Goal: Communication & Community: Answer question/provide support

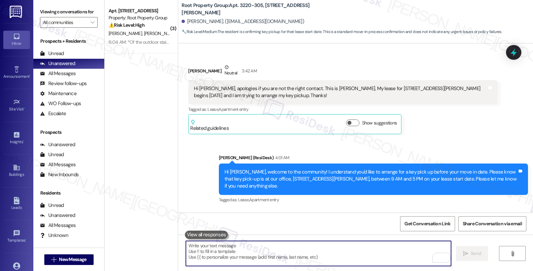
scroll to position [214, 0]
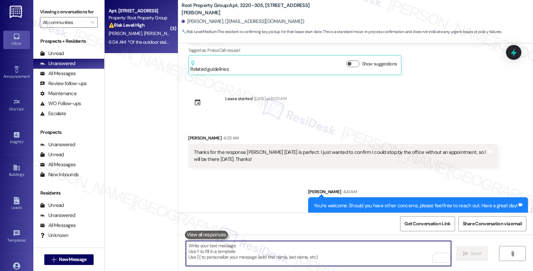
click at [144, 27] on div "⚠️ Risk Level: High The resident reports a broken step on the outdoor staircase…" at bounding box center [140, 25] width 62 height 7
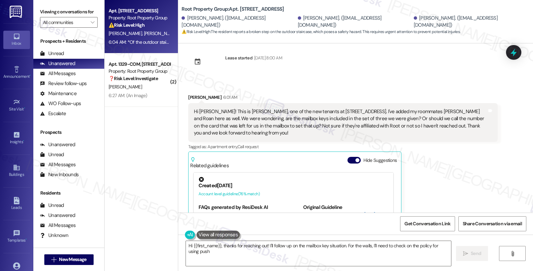
scroll to position [0, 0]
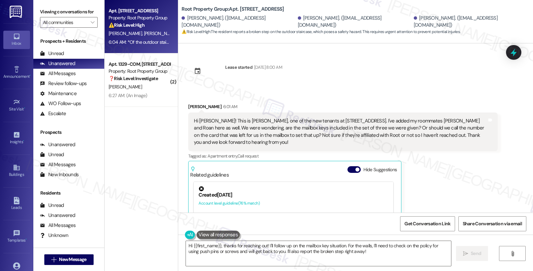
click at [249, 122] on div "Hi [PERSON_NAME]! This is [PERSON_NAME], one of the new tenants at [STREET_ADDR…" at bounding box center [340, 131] width 293 height 29
drag, startPoint x: 242, startPoint y: 136, endPoint x: 299, endPoint y: 136, distance: 57.0
click at [299, 136] on div "Hi [PERSON_NAME]! This is [PERSON_NAME], one of the new tenants at [STREET_ADDR…" at bounding box center [340, 131] width 293 height 29
click at [232, 121] on div "Hi [PERSON_NAME]! This is [PERSON_NAME], one of the new tenants at [STREET_ADDR…" at bounding box center [340, 131] width 293 height 29
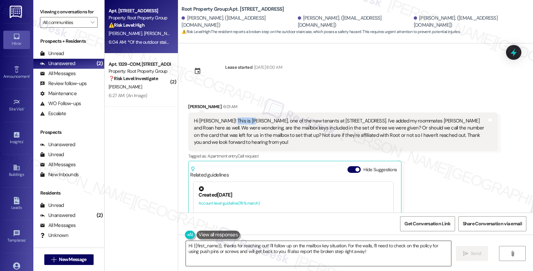
click at [199, 245] on textarea "Hi {{first_name}}, thanks for reaching out! I'll follow up on the mailbox key s…" at bounding box center [318, 253] width 265 height 25
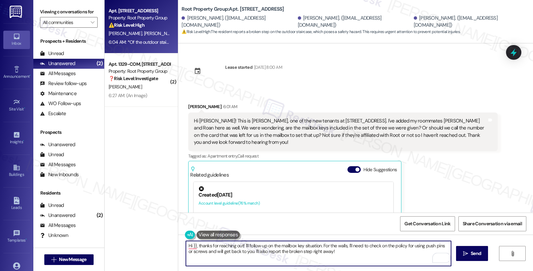
paste textarea "6891364"
click at [193, 108] on div "Estefania Quinones 6:01 AM" at bounding box center [342, 107] width 309 height 9
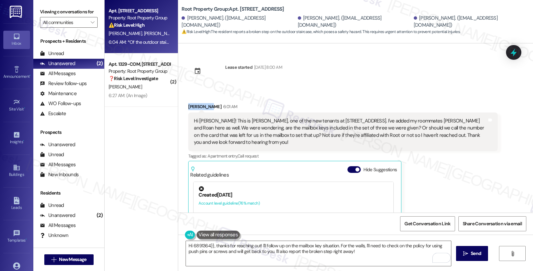
click at [193, 108] on div "Estefania Quinones 6:01 AM" at bounding box center [342, 107] width 309 height 9
copy div "Estefania"
click at [195, 246] on textarea "Hi 6891364}}, thanks for reaching out! I'll follow up on the mailbox key situat…" at bounding box center [318, 253] width 265 height 25
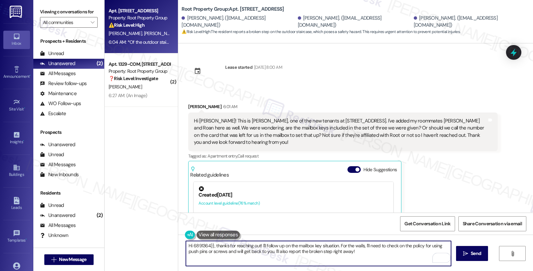
click at [195, 246] on textarea "Hi 6891364}}, thanks for reaching out! I'll follow up on the mailbox key situat…" at bounding box center [318, 253] width 265 height 25
paste textarea "Estefania"
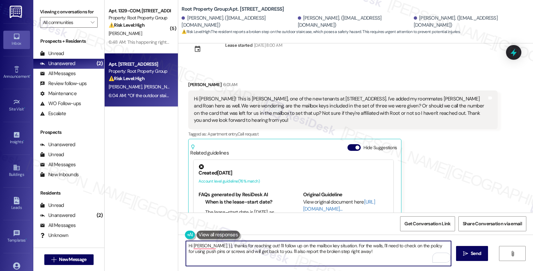
scroll to position [37, 0]
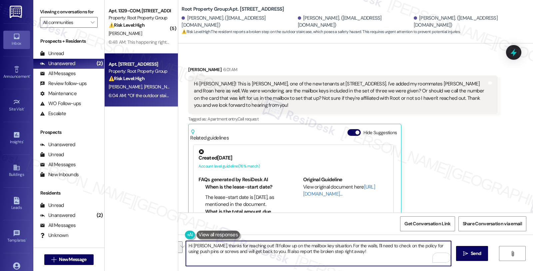
drag, startPoint x: 252, startPoint y: 245, endPoint x: 356, endPoint y: 258, distance: 104.9
click at [356, 258] on textarea "Hi Estefania, thanks for reaching out! I'll follow up on the mailbox key situat…" at bounding box center [318, 253] width 265 height 25
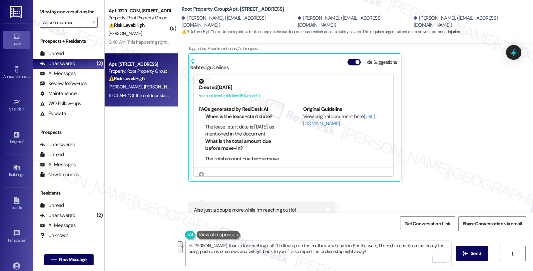
scroll to position [209, 0]
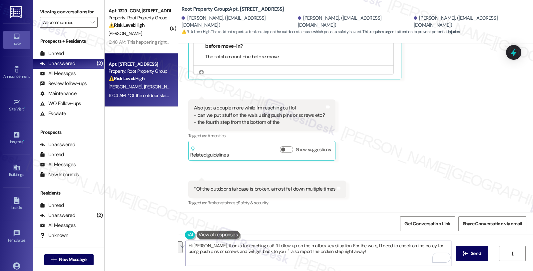
click at [252, 245] on textarea "Hi Estefania, thanks for reaching out! I'll follow up on the mailbox key situat…" at bounding box center [318, 253] width 265 height 25
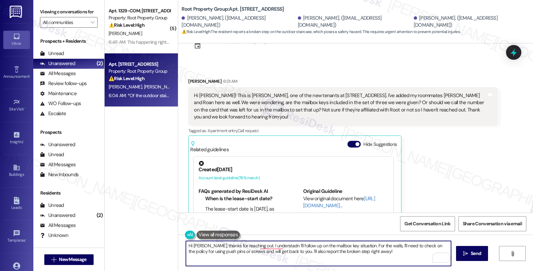
scroll to position [0, 0]
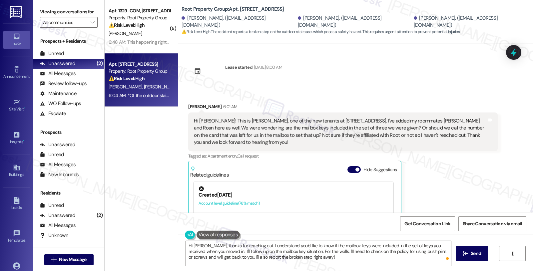
click at [444, 165] on div "Estefania Quinones 6:01 AM Hi Sarah! This is Estefania Quinones, one of the new…" at bounding box center [342, 196] width 309 height 186
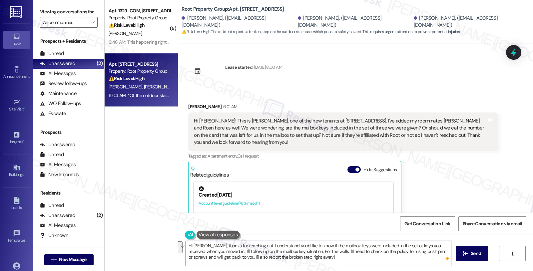
drag, startPoint x: 224, startPoint y: 251, endPoint x: 321, endPoint y: 261, distance: 96.9
click at [321, 261] on textarea "Hi Estefania, thanks for reaching out. I understand you'd like to know if the m…" at bounding box center [318, 253] width 265 height 25
click at [278, 249] on textarea "Hi Estefania, thanks for reaching out. I understand you'd like to know if the m…" at bounding box center [318, 253] width 265 height 25
click at [405, 254] on textarea "Hi Estefania, thanks for reaching out. I understand you'd like to know if the m…" at bounding box center [318, 253] width 265 height 25
type textarea "Hi Estefania, thanks for reaching out. I understand you'd like to know if the m…"
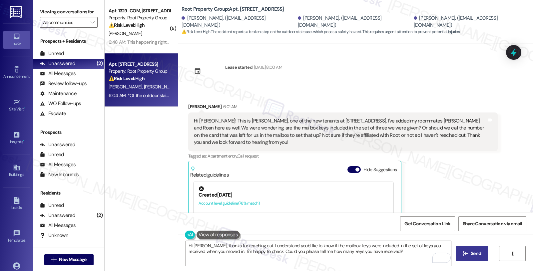
click at [463, 252] on icon "" at bounding box center [465, 253] width 5 height 5
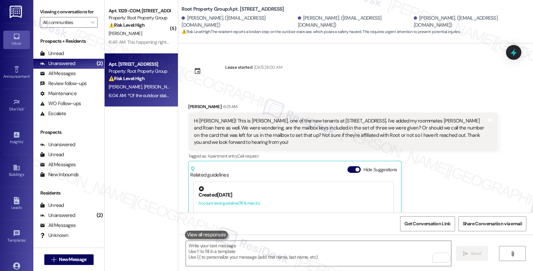
type textarea "Fetching suggested responses. Please feel free to read through the conversation…"
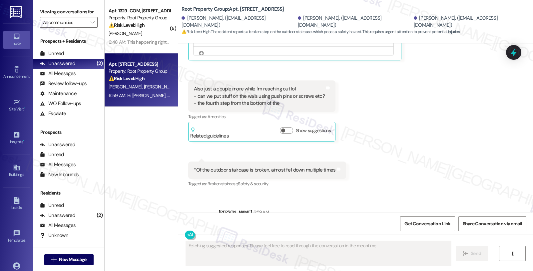
scroll to position [263, 0]
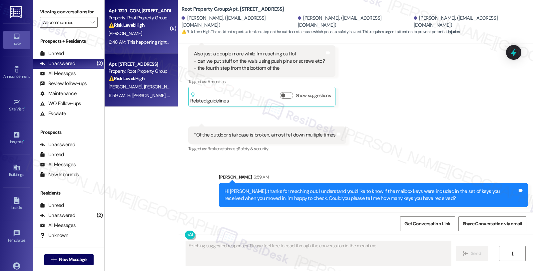
click at [131, 29] on div "[PERSON_NAME]" at bounding box center [139, 33] width 63 height 8
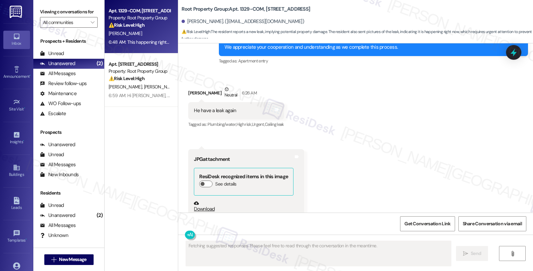
scroll to position [2076, 0]
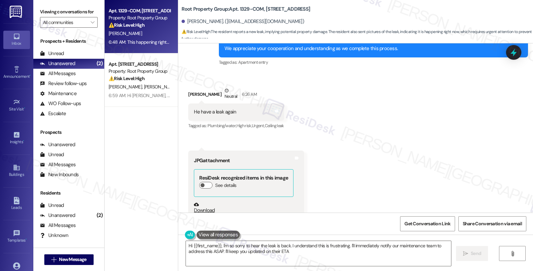
type textarea "Hi {{first_name}}, I'm so sorry to hear the leak is back. I understand this is …"
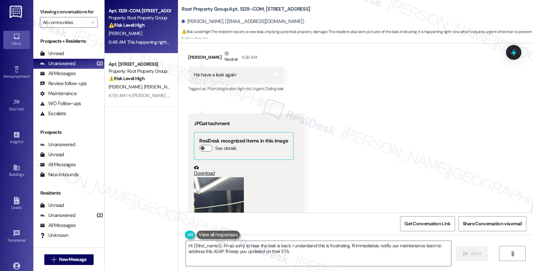
scroll to position [2188, 0]
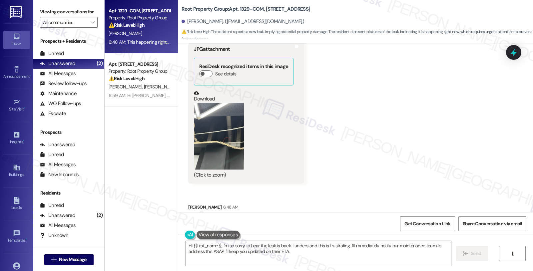
click at [215, 143] on button "Zoom image" at bounding box center [219, 136] width 50 height 67
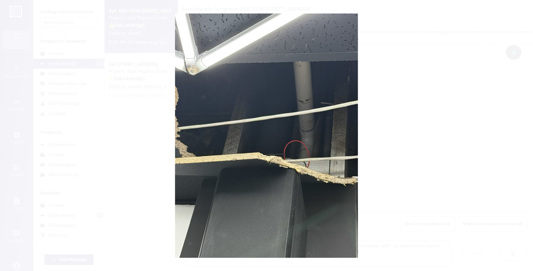
click at [399, 139] on button "Unzoom image" at bounding box center [266, 135] width 533 height 271
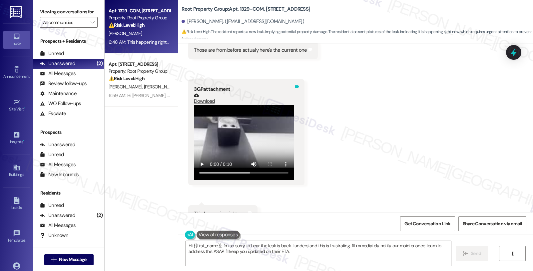
scroll to position [2373, 0]
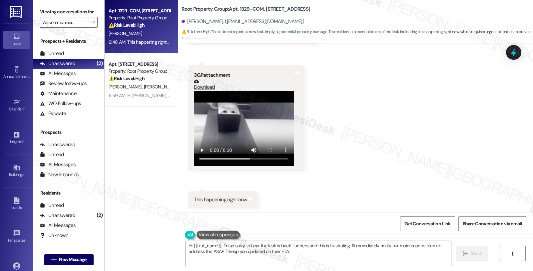
click at [234, 140] on video at bounding box center [244, 128] width 100 height 75
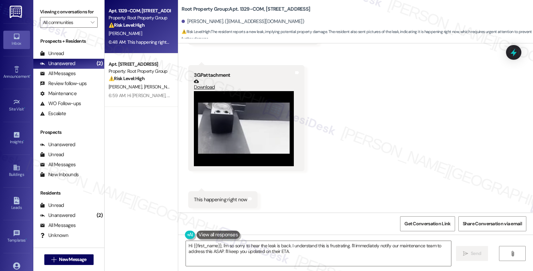
click at [207, 88] on link "Download" at bounding box center [244, 85] width 100 height 12
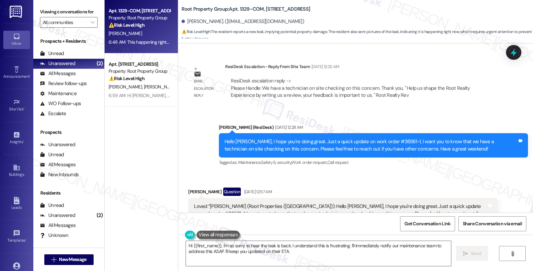
scroll to position [965, 0]
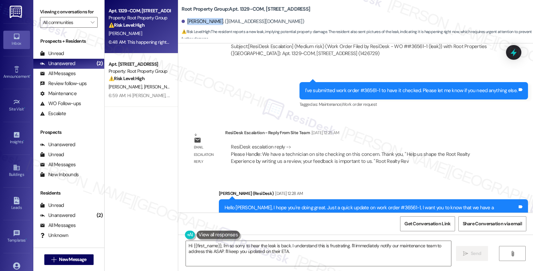
drag, startPoint x: 183, startPoint y: 22, endPoint x: 212, endPoint y: 22, distance: 29.3
click at [212, 22] on div "Jesus Fonseca. (elitebarberslounge@yahoo.com)" at bounding box center [243, 21] width 123 height 7
copy div "Jesus Fonseca"
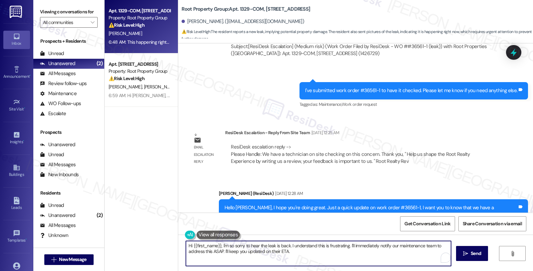
drag, startPoint x: 288, startPoint y: 245, endPoint x: 295, endPoint y: 250, distance: 8.6
click at [295, 250] on textarea "Hi {{first_name}}, I'm so sorry to hear the leak is back. I understand this is …" at bounding box center [318, 253] width 265 height 25
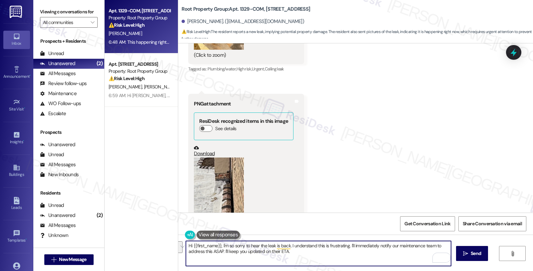
scroll to position [446, 0]
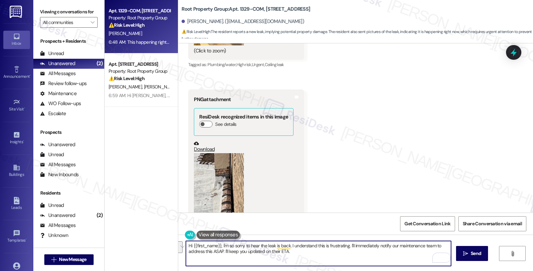
click at [216, 181] on button "Zoom image" at bounding box center [219, 207] width 50 height 109
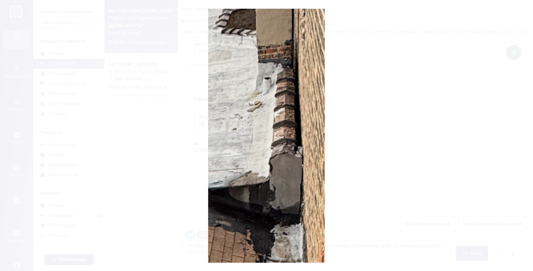
click at [392, 133] on button "Unzoom image" at bounding box center [266, 135] width 533 height 271
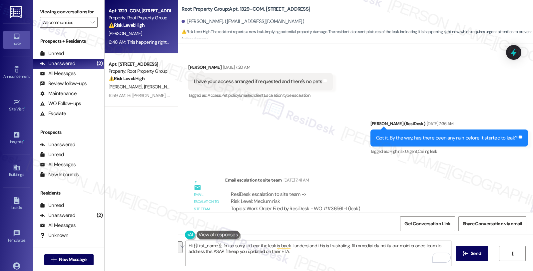
scroll to position [852, 0]
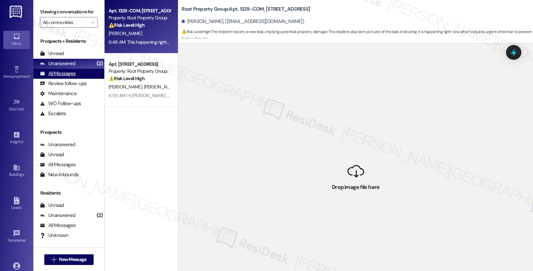
click at [75, 77] on div "All Messages" at bounding box center [58, 73] width 36 height 7
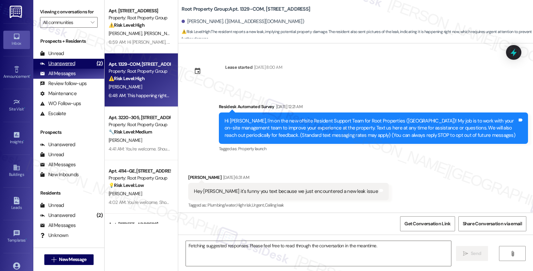
scroll to position [2373, 0]
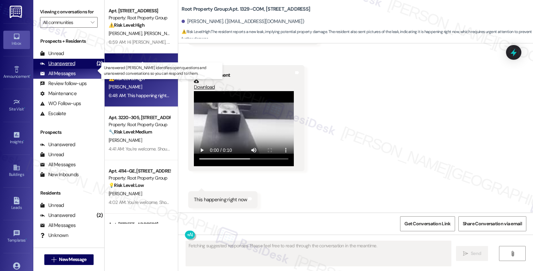
click at [79, 69] on div "Unanswered (2)" at bounding box center [68, 64] width 71 height 10
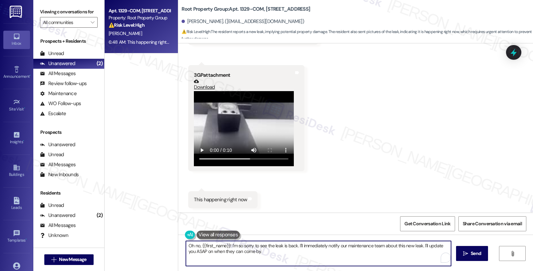
drag, startPoint x: 295, startPoint y: 245, endPoint x: 305, endPoint y: 251, distance: 11.8
click at [305, 251] on textarea "Oh no, {{first_name}}! I'm so sorry to see the leak is back. I'll immediately n…" at bounding box center [318, 253] width 265 height 25
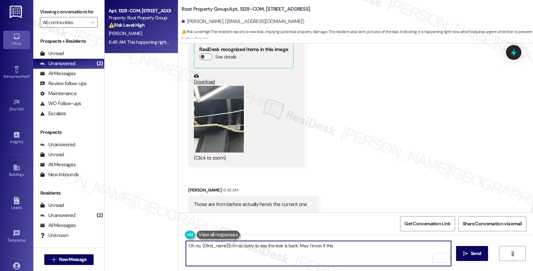
scroll to position [2262, 0]
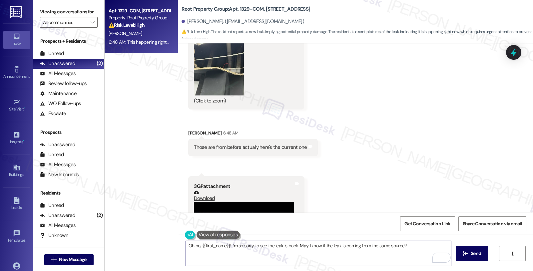
click at [400, 247] on textarea "Oh no, {{first_name}}! I'm so sorry to see the leak is back. May I know if the …" at bounding box center [318, 253] width 265 height 25
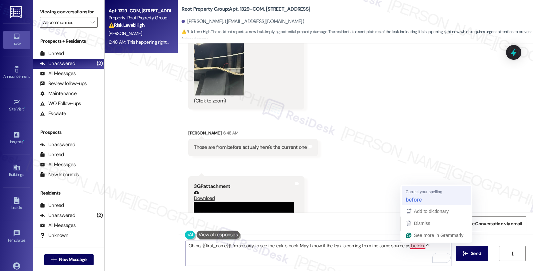
type textarea "Oh no, {{first_name}}! I'm so sorry to see the leak is back. May I know if the …"
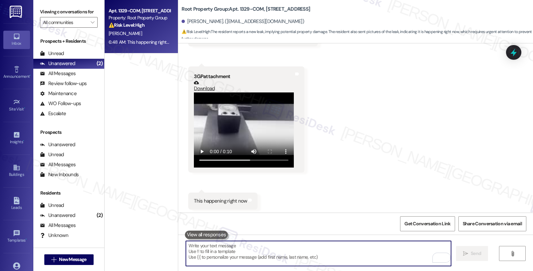
scroll to position [2373, 0]
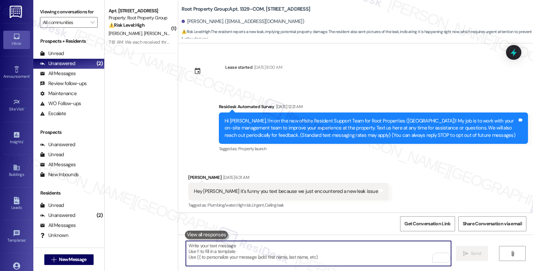
scroll to position [2473, 0]
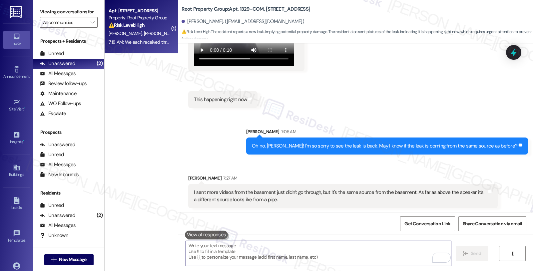
click at [151, 27] on div "⚠️ Risk Level: High The resident reports a broken step on the outdoor staircase…" at bounding box center [140, 25] width 62 height 7
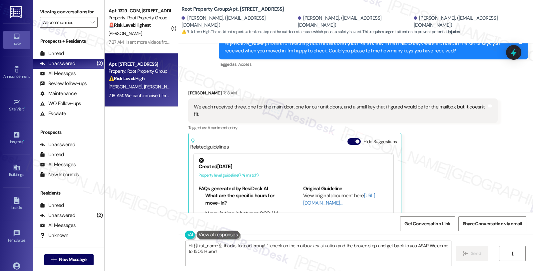
scroll to position [349, 0]
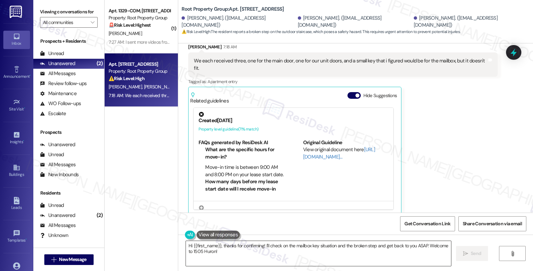
drag, startPoint x: 219, startPoint y: 245, endPoint x: 211, endPoint y: 247, distance: 8.2
click at [172, 238] on div "( 1 ) Apt. 1329-COM, [STREET_ADDRESS] Property: Root Property Group 🚨 Risk Leve…" at bounding box center [319, 135] width 429 height 271
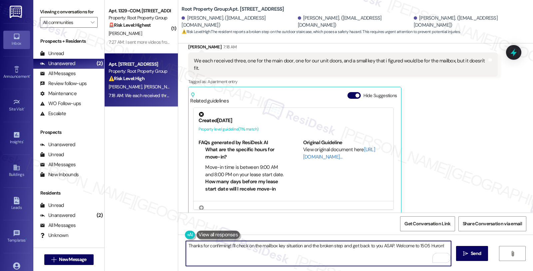
click at [238, 258] on textarea "Thanks for confirming! I'll check on the mailbox key situation and the broken s…" at bounding box center [318, 253] width 265 height 25
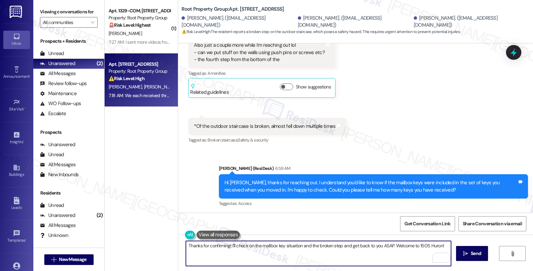
scroll to position [127, 0]
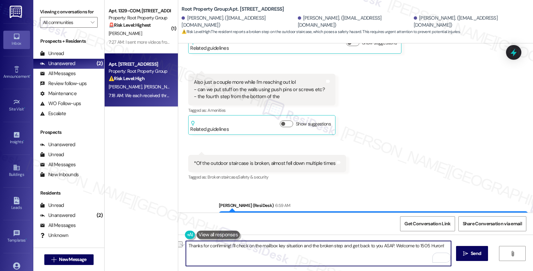
drag, startPoint x: 299, startPoint y: 245, endPoint x: 451, endPoint y: 244, distance: 152.4
click at [451, 244] on div "Thanks for confirming! I'll check on the mailbox key situation and the broken s…" at bounding box center [355, 259] width 355 height 50
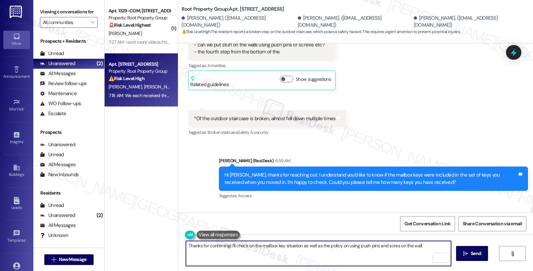
scroll to position [164, 0]
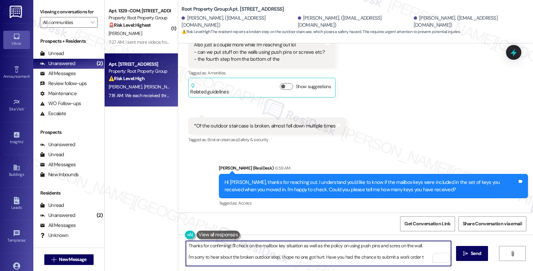
click at [323, 257] on textarea "Thanks for confirming! I'll check on the mailbox key situation as well as the p…" at bounding box center [318, 253] width 265 height 25
click at [380, 258] on textarea "Thanks for confirming! I'll check on the mailbox key situation as well as the p…" at bounding box center [318, 253] width 265 height 25
type textarea "Thanks for confirming! I'll check on the mailbox key situation as well as the p…"
click at [464, 254] on icon "" at bounding box center [465, 253] width 5 height 5
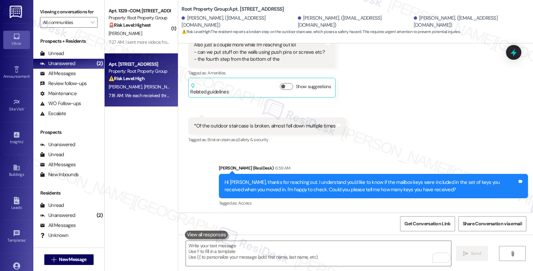
scroll to position [349, 0]
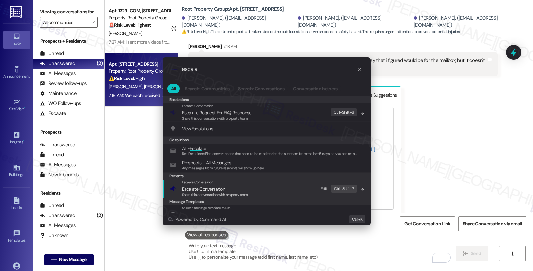
type input "escala"
click at [198, 188] on span "Escala te Conversation" at bounding box center [203, 189] width 43 height 6
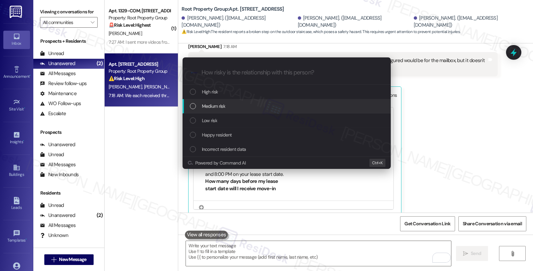
click at [212, 105] on span "Medium risk" at bounding box center [213, 105] width 23 height 7
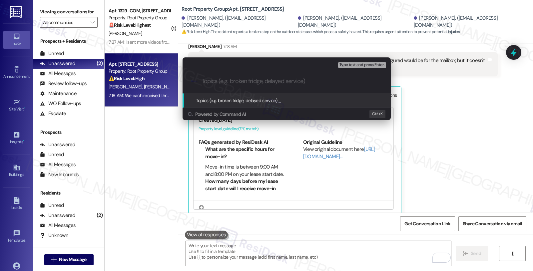
click at [431, 117] on div "Escalate Conversation Medium risk Topics (e.g. broken fridge, delayed service) …" at bounding box center [266, 135] width 533 height 271
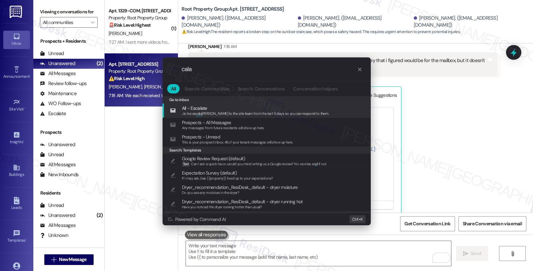
click at [224, 70] on input "cala" at bounding box center [270, 69] width 176 height 7
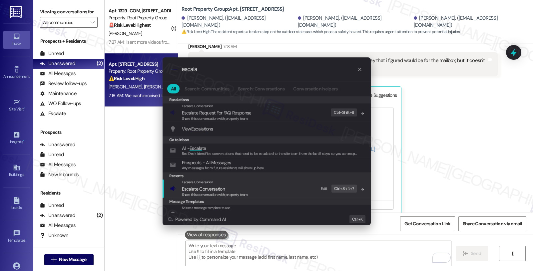
type input "escala"
click at [226, 188] on span "Escala te Conversation" at bounding box center [215, 188] width 66 height 7
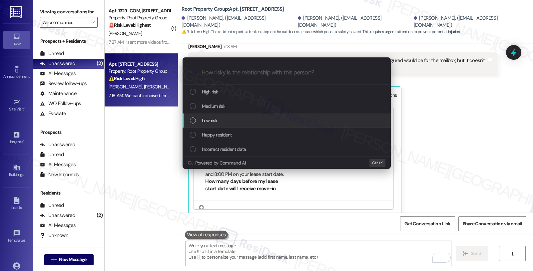
click at [225, 120] on div "Low risk" at bounding box center [287, 120] width 195 height 7
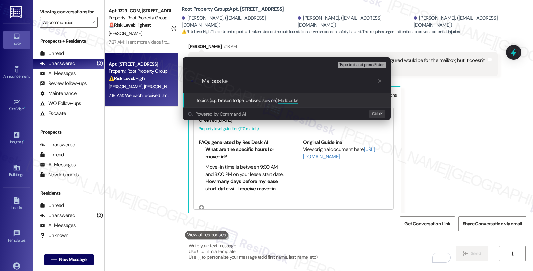
click at [219, 80] on input "Mailbos ke" at bounding box center [290, 81] width 176 height 7
click at [235, 81] on input "Mailbox ke" at bounding box center [290, 81] width 176 height 7
click at [310, 81] on input "Mailbox key; using push pins and screws onthe wall" at bounding box center [290, 81] width 176 height 7
type input "Mailbox key; using push pins and screws on the wall"
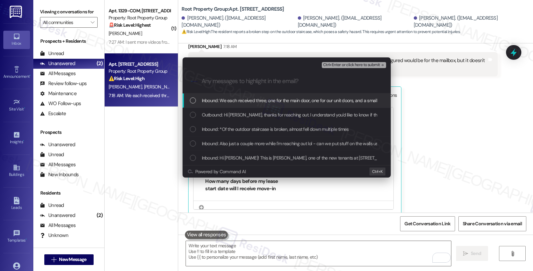
click at [250, 99] on span "Inbound: We each received three, one for the main door, one for our unit doors,…" at bounding box center [347, 100] width 290 height 7
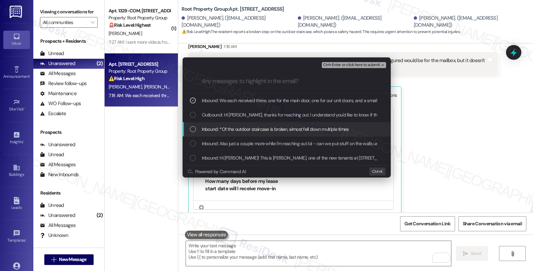
click at [246, 129] on span "Inbound: *Of the outdoor staircase is broken, almost fell down multiple times" at bounding box center [275, 128] width 147 height 7
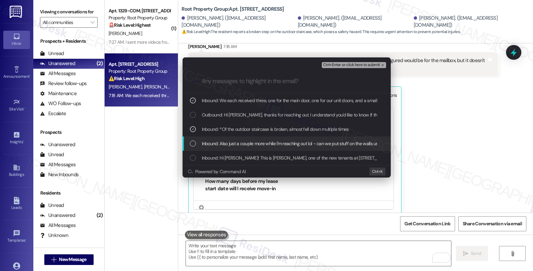
click at [246, 144] on span "Inbound: Also just a couple more while I'm reaching out lol - can we put stuff …" at bounding box center [357, 143] width 310 height 7
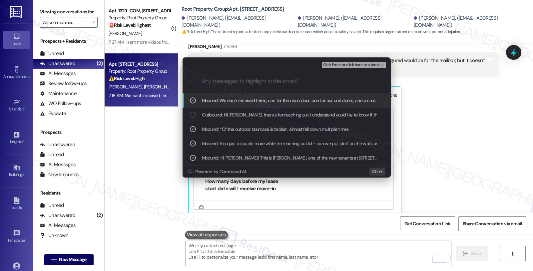
click at [347, 64] on span "Ctrl+Enter or click here to submit" at bounding box center [351, 65] width 57 height 5
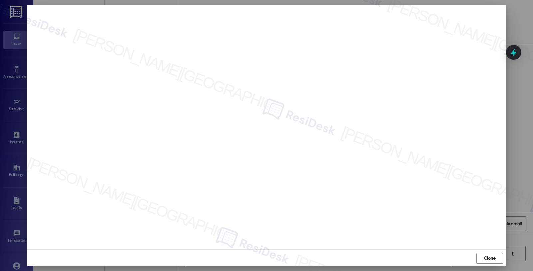
scroll to position [349, 0]
click at [130, 98] on strong "put" at bounding box center [130, 96] width 8 height 7
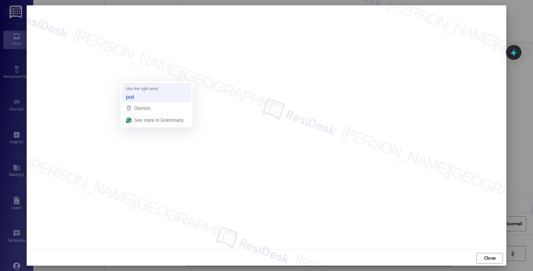
click at [129, 95] on strong "put" at bounding box center [130, 96] width 8 height 7
click at [132, 98] on strong "put" at bounding box center [130, 96] width 8 height 7
click at [129, 95] on strong "put" at bounding box center [130, 96] width 8 height 7
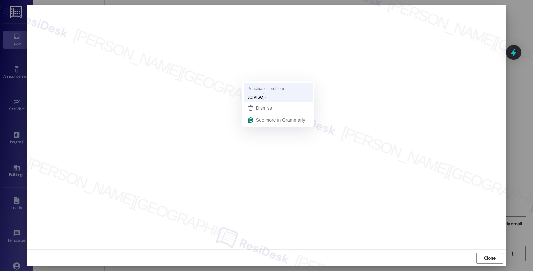
click at [258, 94] on span "advise" at bounding box center [255, 96] width 15 height 7
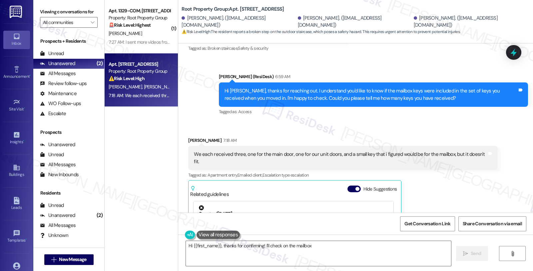
scroll to position [349, 0]
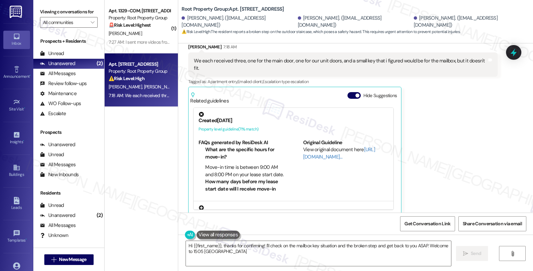
type textarea "Hi {{first_name}}, thanks for confirming! I'll check on the mailbox key situati…"
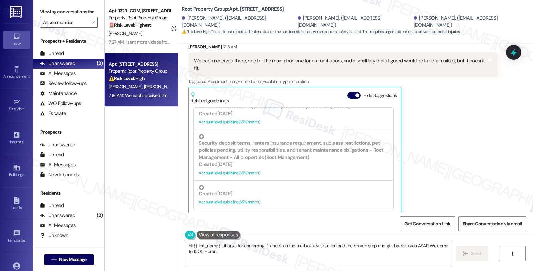
scroll to position [349, 0]
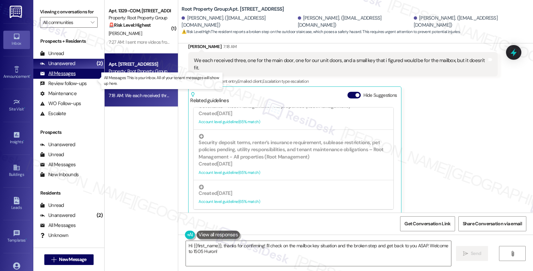
click at [77, 79] on div "All Messages (undefined)" at bounding box center [68, 74] width 71 height 10
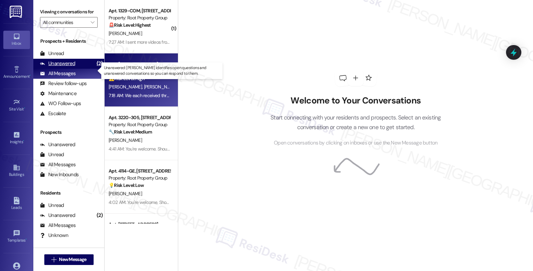
click at [75, 69] on div "Unanswered (2)" at bounding box center [68, 64] width 71 height 10
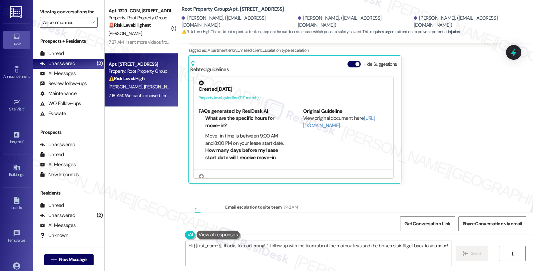
scroll to position [283, 0]
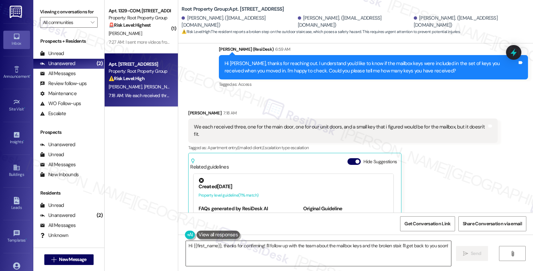
click at [259, 247] on textarea "Hi {{first_name}}, thanks for confirming! I'll follow up with the team about th…" at bounding box center [318, 253] width 265 height 25
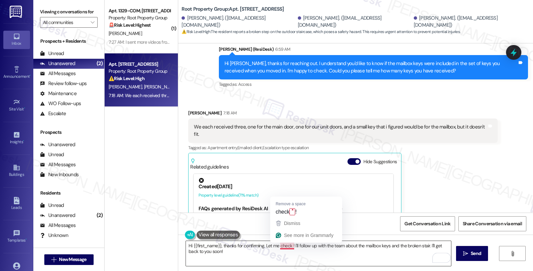
click at [288, 245] on textarea "Hi {{first_name}}, thanks for confirming. Let me check ! I'll follow up with th…" at bounding box center [318, 253] width 265 height 25
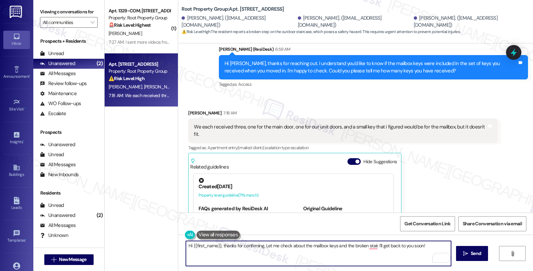
click at [262, 246] on textarea "Hi {{first_name}}, thanks for confirming. Let me check about the mailbox keys a…" at bounding box center [318, 253] width 265 height 25
click at [331, 244] on textarea "Hi {{first_name}}, thanks for confirming. I'll have to check on the mailbox key…" at bounding box center [318, 253] width 265 height 25
click at [225, 256] on textarea "Hi {{first_name}}, thanks for confirming. I'll have to check on the mailbox key…" at bounding box center [318, 253] width 265 height 25
click at [264, 259] on textarea "Hi {{first_name}}, thanks for confirming. I'll have to check on the mailbox key…" at bounding box center [318, 253] width 265 height 25
type textarea "Hi {{first_name}}, thanks for confirming. I'll have to check on the mailbox key…"
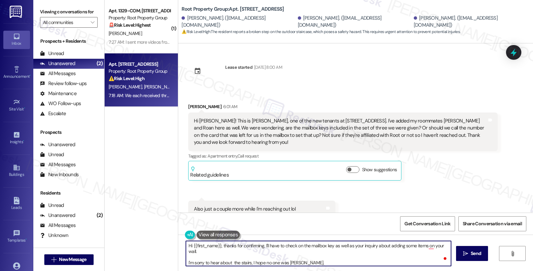
scroll to position [283, 0]
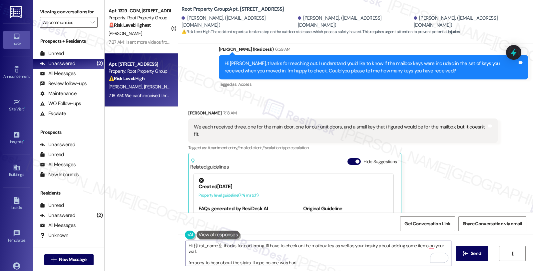
click at [302, 263] on textarea "Hi {{first_name}}, thanks for confirming. I'll have to check on the mailbox key…" at bounding box center [318, 253] width 265 height 25
click at [407, 258] on textarea "Hi {{first_name}}, thanks for confirming. I'll have to check on the mailbox key…" at bounding box center [318, 253] width 265 height 25
click at [405, 262] on textarea "Hi {{first_name}}, thanks for confirming. I'll have to check on the mailbox key…" at bounding box center [318, 253] width 265 height 25
type textarea "Hi {{first_name}}, thanks for confirming. I'll have to check on the mailbox key…"
click at [474, 255] on span "Send" at bounding box center [476, 253] width 10 height 7
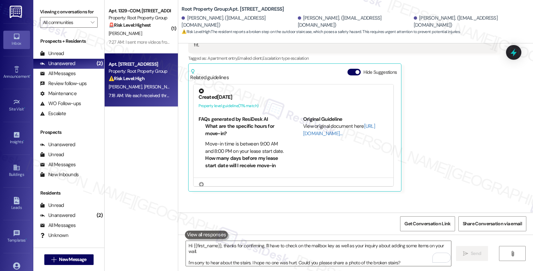
scroll to position [431, 0]
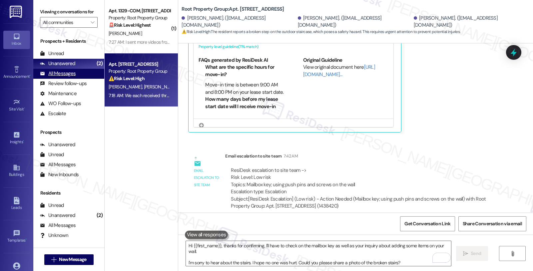
click at [78, 79] on div "All Messages (undefined)" at bounding box center [68, 74] width 71 height 10
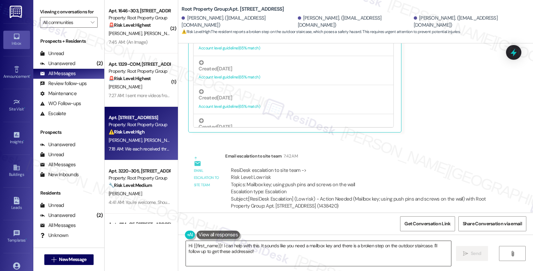
click at [247, 250] on textarea "Hi {{first_name}}! I can help with this. It sounds like you need a mailbox key …" at bounding box center [318, 253] width 265 height 25
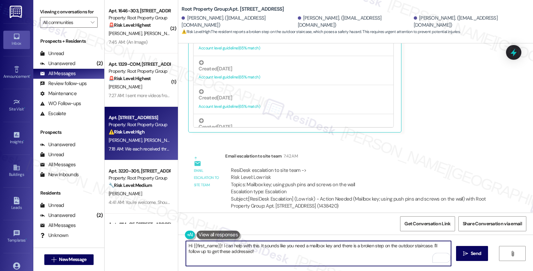
paste textarea ", thanks for confirming. I'll have to check on the mailbox key as well as your …"
click at [377, 264] on textarea "Hi {{first_name}}, thanks for confirming. I'll have to check on the mailbox key…" at bounding box center [318, 253] width 265 height 25
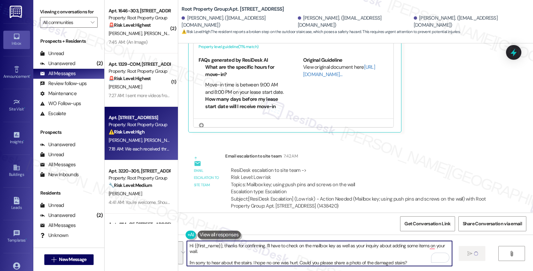
type textarea "Hi {{first_name}}, thanks for confirming. I'll have to check on the mailbox key…"
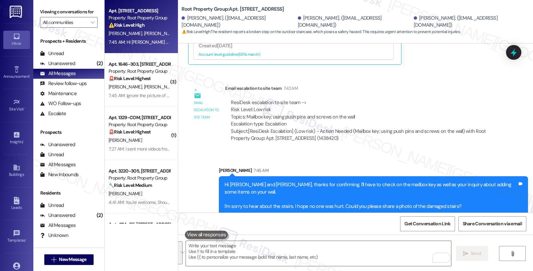
scroll to position [499, 0]
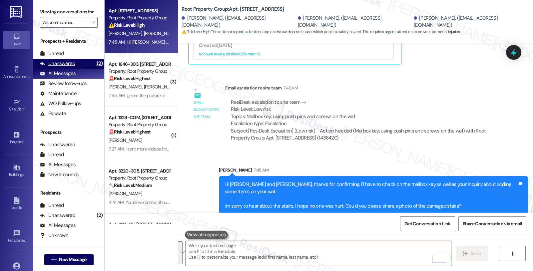
click at [65, 67] on div "Unanswered" at bounding box center [57, 63] width 35 height 7
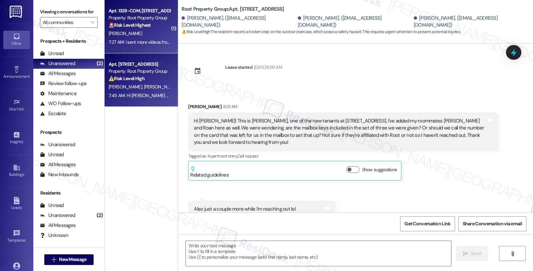
type textarea "Fetching suggested responses. Please feel free to read through the conversation…"
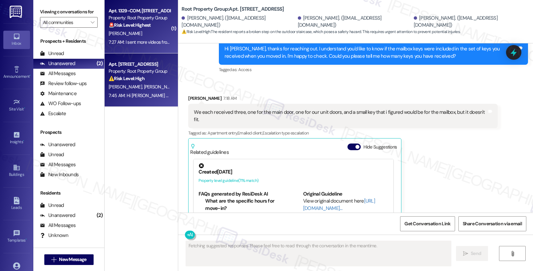
scroll to position [349, 0]
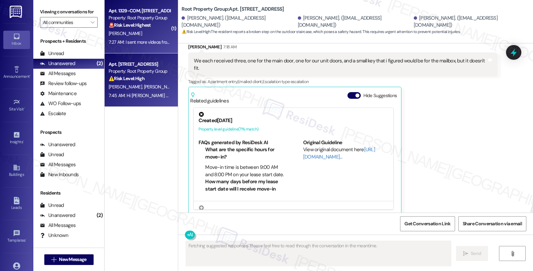
click at [152, 37] on div "[PERSON_NAME]" at bounding box center [139, 33] width 63 height 8
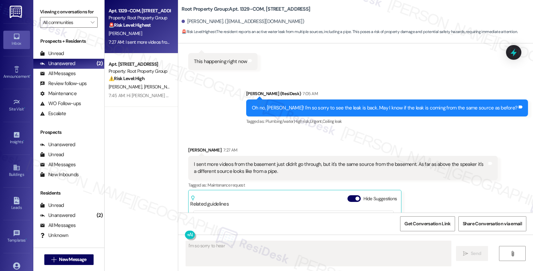
scroll to position [2509, 0]
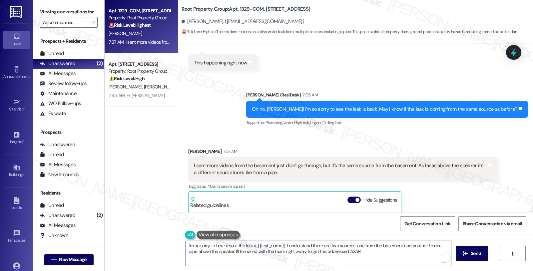
drag, startPoint x: 142, startPoint y: 251, endPoint x: 131, endPoint y: 245, distance: 12.1
click at [131, 245] on div "Apt. 1329-COM, 1329 W. 18th Street Property: Root Property Group 🚨 Risk Level: …" at bounding box center [319, 135] width 429 height 271
click at [222, 244] on textarea "Is this a steady leak> Or did it rain before it started leaking?" at bounding box center [318, 253] width 265 height 25
drag, startPoint x: 222, startPoint y: 245, endPoint x: 231, endPoint y: 245, distance: 9.3
click at [231, 245] on textarea "Is this a steady leak, ==k? Or did it rain before it started leaking?" at bounding box center [318, 253] width 265 height 25
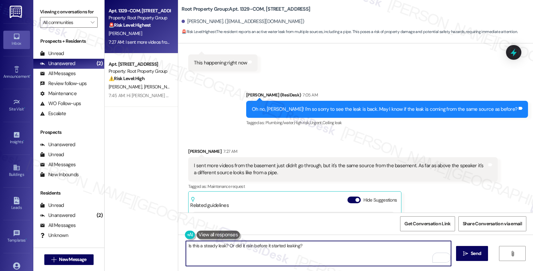
click at [311, 243] on textarea "Is this a steady leak? Or did it rain before it started leaking?" at bounding box center [318, 253] width 265 height 25
type textarea "Is this a steady leak? Or did it rain before it started leaking?"
click at [474, 249] on button " Send" at bounding box center [472, 253] width 32 height 15
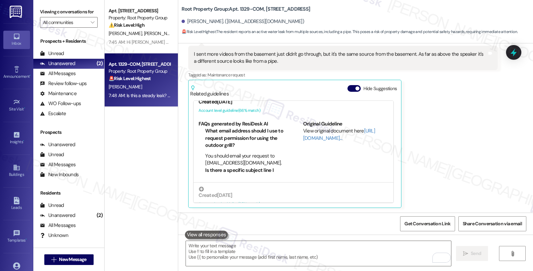
scroll to position [35, 0]
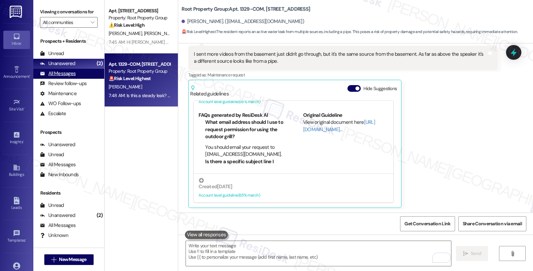
click at [72, 77] on div "All Messages" at bounding box center [58, 73] width 36 height 7
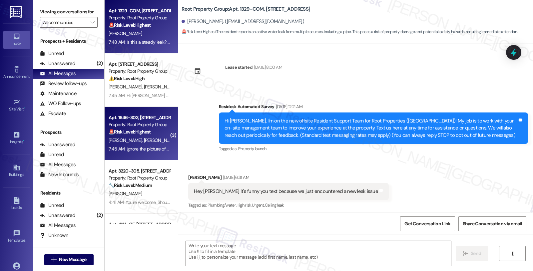
scroll to position [2621, 0]
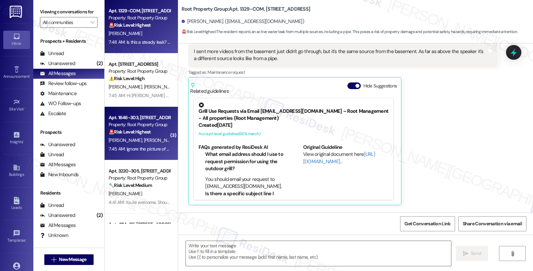
type textarea "Fetching suggested responses. Please feel free to read through the conversation…"
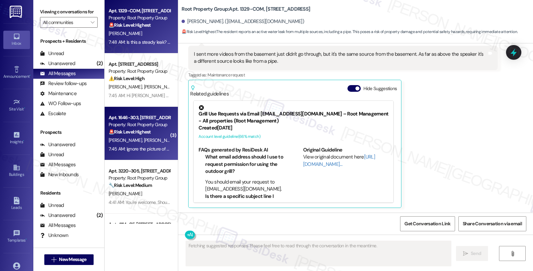
click at [144, 145] on div "7:45 AM: Ignore the picture of our dog that was a mistake 🤣 7:45 AM: Ignore the…" at bounding box center [139, 149] width 63 height 8
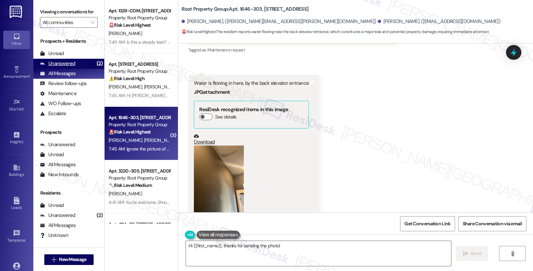
scroll to position [1166, 0]
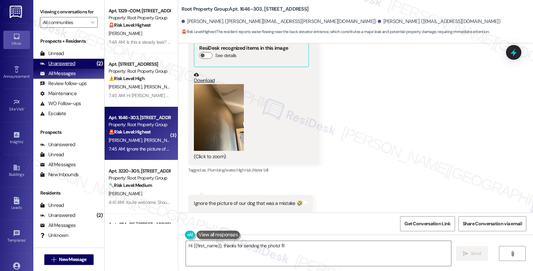
click at [73, 67] on div "Unanswered" at bounding box center [57, 63] width 35 height 7
type textarea "Hi {{first_name}}, thanks for sending the photo! I'll make"
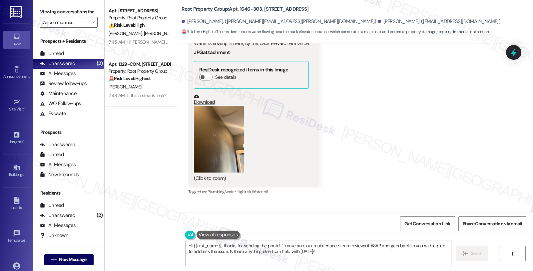
scroll to position [1129, 0]
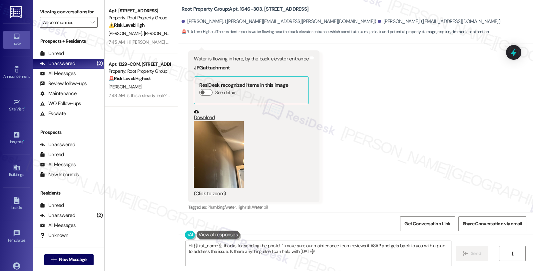
click at [216, 122] on button "Zoom image" at bounding box center [219, 154] width 50 height 67
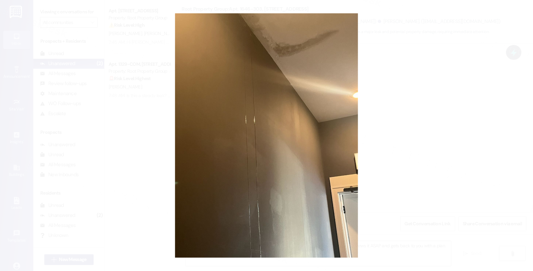
click at [412, 120] on button "Unzoom image" at bounding box center [266, 135] width 533 height 271
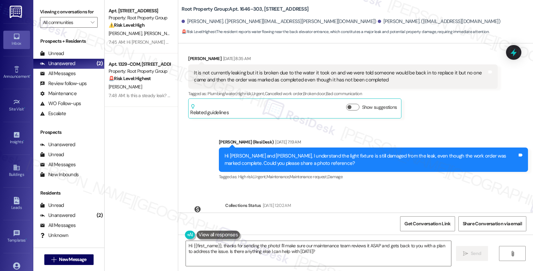
scroll to position [870, 0]
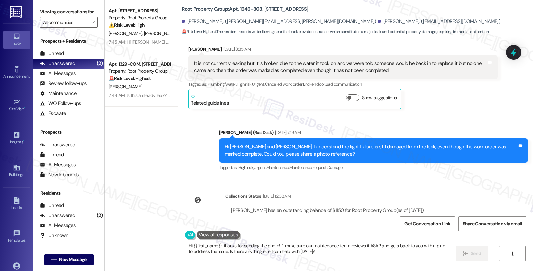
click at [471, 172] on div "WO Lease started Aug 01, 2023 at 8:00 AM Show details Survey, sent via SMS Resi…" at bounding box center [355, 127] width 355 height 169
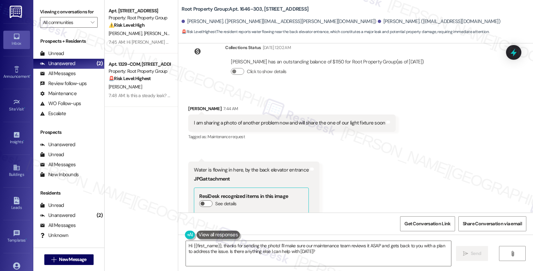
scroll to position [1166, 0]
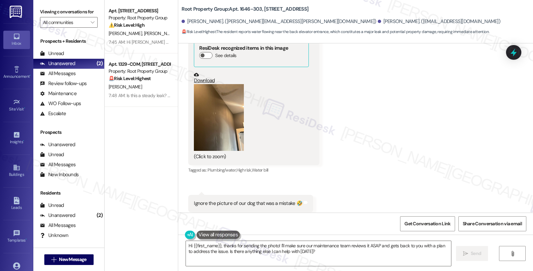
click at [226, 124] on button "Zoom image" at bounding box center [219, 117] width 50 height 67
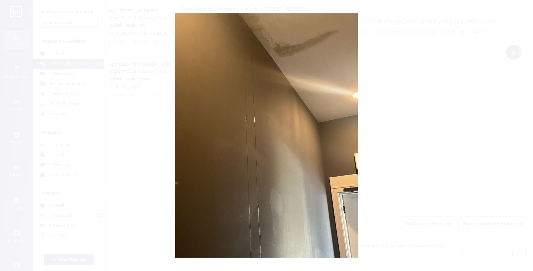
click at [388, 125] on button "Unzoom image" at bounding box center [266, 135] width 533 height 271
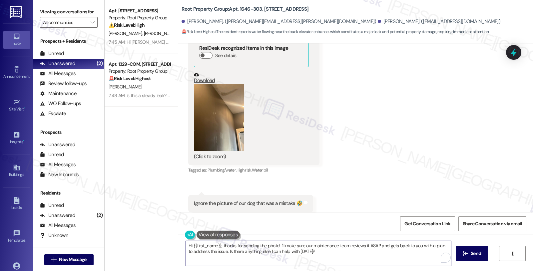
drag, startPoint x: 202, startPoint y: 240, endPoint x: 168, endPoint y: 239, distance: 33.4
click at [168, 239] on div "Apt. 1505 Huron - 1, 1505 W. Huron Street Property: Root Property Group ⚠️ Risk…" at bounding box center [319, 135] width 429 height 271
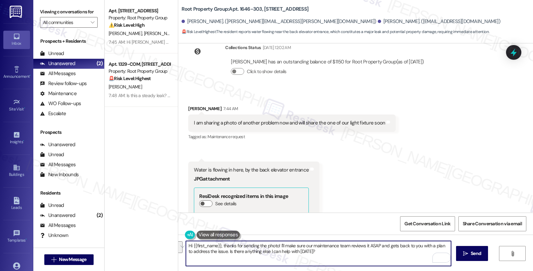
scroll to position [981, 0]
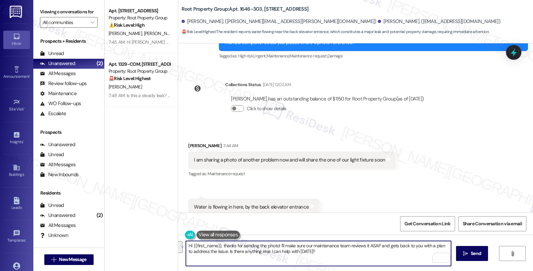
click at [191, 142] on div "Julia Denardo 7:44 AM" at bounding box center [292, 146] width 208 height 9
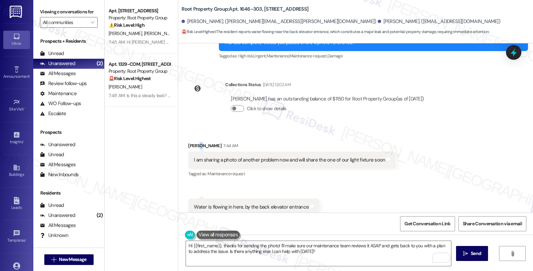
click at [191, 142] on div "Julia Denardo 7:44 AM" at bounding box center [292, 146] width 208 height 9
click at [188, 142] on div "Julia Denardo 7:44 AM" at bounding box center [292, 146] width 208 height 9
copy div "Julia"
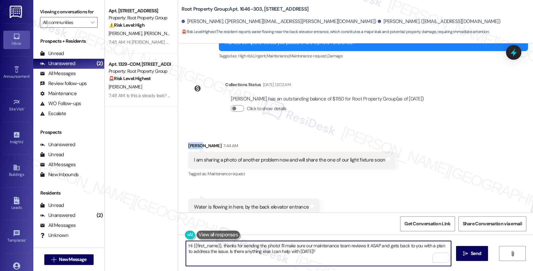
click at [189, 245] on textarea "Hi {{first_name}}, thanks for sending the photo! I'll make sure our maintenance…" at bounding box center [318, 253] width 265 height 25
paste textarea "Julia"
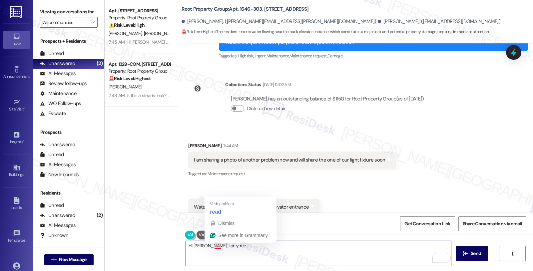
click at [212, 247] on textarea "Hi Julia, I only ree" at bounding box center [318, 253] width 265 height 25
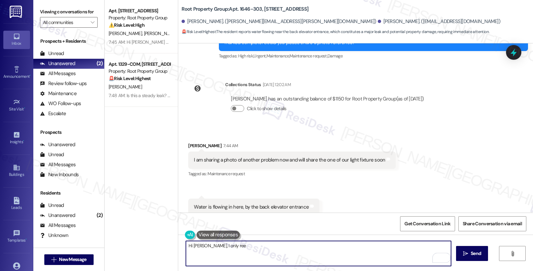
click at [215, 246] on textarea "Hi Julia, I only ree" at bounding box center [318, 253] width 265 height 25
click at [308, 249] on textarea "Hi Julia, I only received the picture of the leak on the wall." at bounding box center [318, 253] width 265 height 25
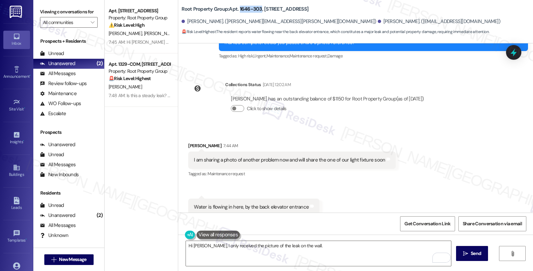
drag, startPoint x: 235, startPoint y: 7, endPoint x: 257, endPoint y: 9, distance: 21.4
click at [257, 9] on b "Root Property Group: Apt. 1646-303, 1646 W. Belmont Ave." at bounding box center [245, 9] width 127 height 7
copy b "1646-303"
click at [302, 247] on textarea "Hi Julia, I only received the picture of the leak on the wall." at bounding box center [318, 253] width 265 height 25
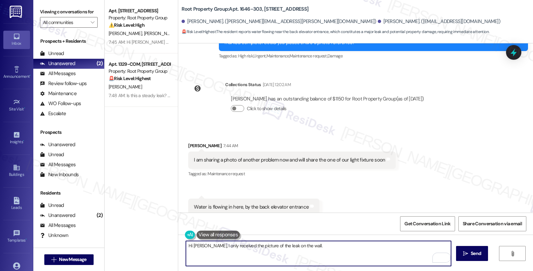
click at [302, 246] on textarea "Hi Julia, I only received the picture of the leak on the wall." at bounding box center [318, 253] width 265 height 25
type textarea "Hi [PERSON_NAME], I only received the picture of the leak on the wall. Do you h…"
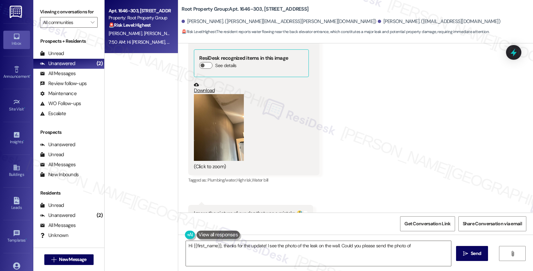
scroll to position [1166, 0]
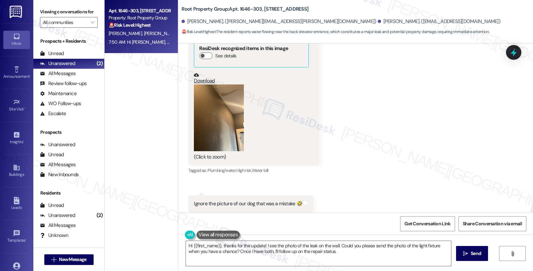
click at [213, 104] on button "Zoom image" at bounding box center [219, 117] width 50 height 67
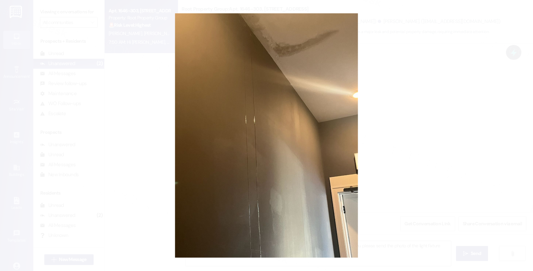
click at [466, 133] on button "Unzoom image" at bounding box center [266, 135] width 533 height 271
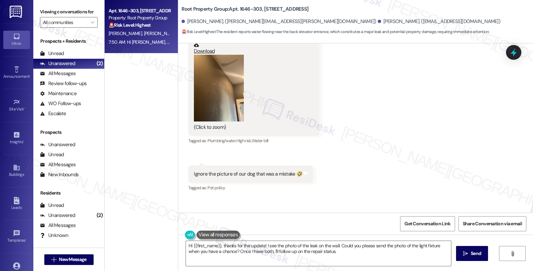
scroll to position [1212, 0]
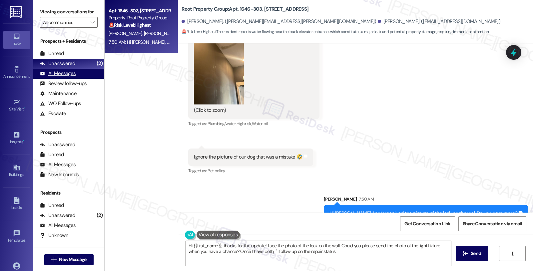
click at [72, 77] on div "All Messages" at bounding box center [58, 73] width 36 height 7
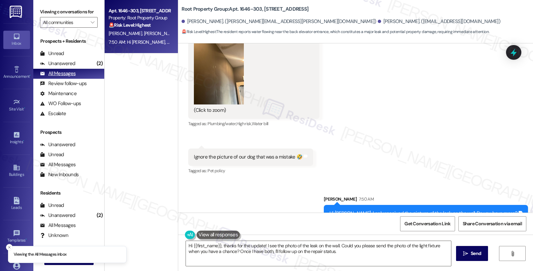
click at [69, 77] on div "All Messages" at bounding box center [58, 73] width 36 height 7
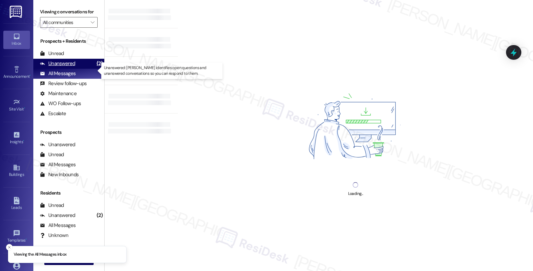
click at [71, 67] on div "Unanswered" at bounding box center [57, 63] width 35 height 7
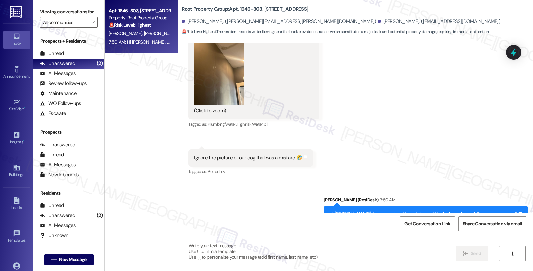
scroll to position [1166, 0]
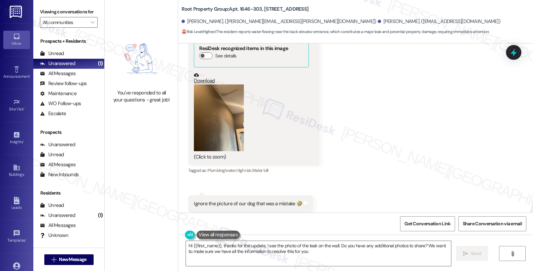
type textarea "Hi {{first_name}}, thanks for the update. I see the photo of the leak on the wa…"
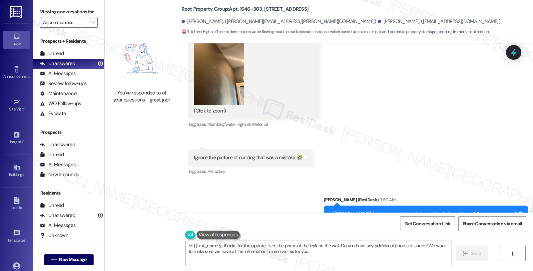
scroll to position [1222, 0]
